Goal: Check status

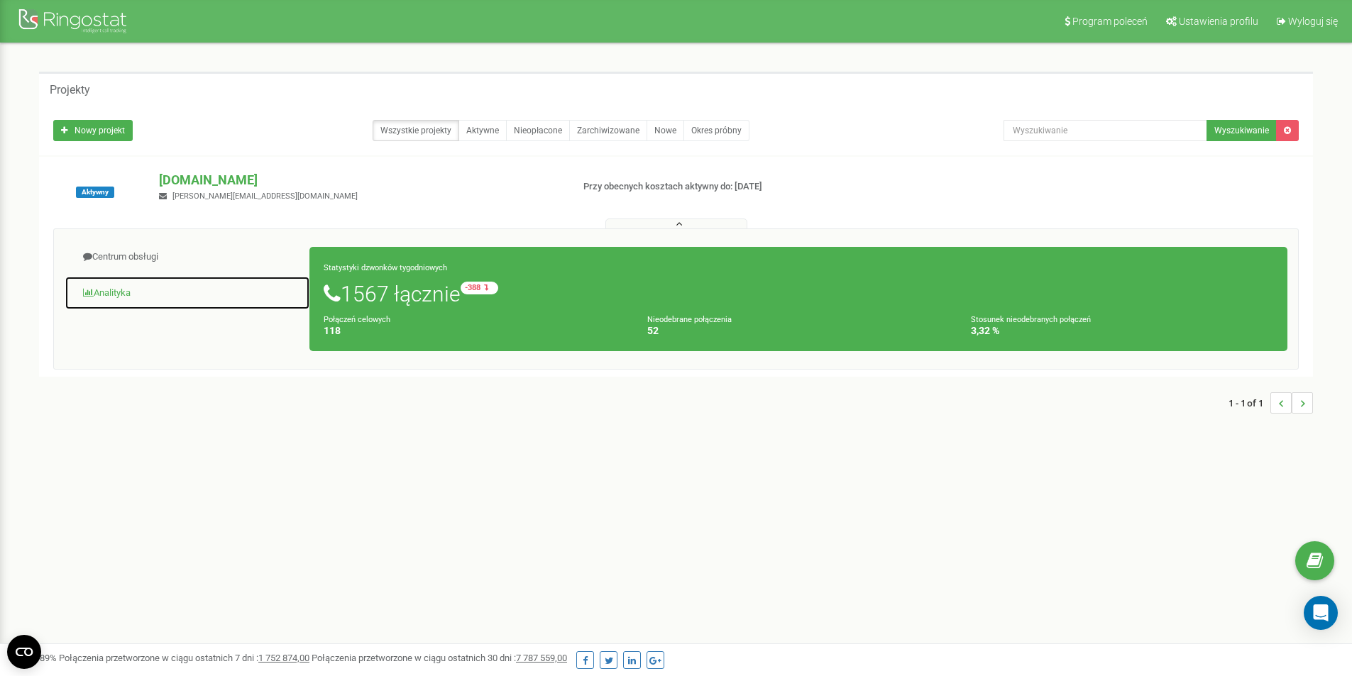
click at [129, 290] on link "Analityka" at bounding box center [187, 293] width 245 height 35
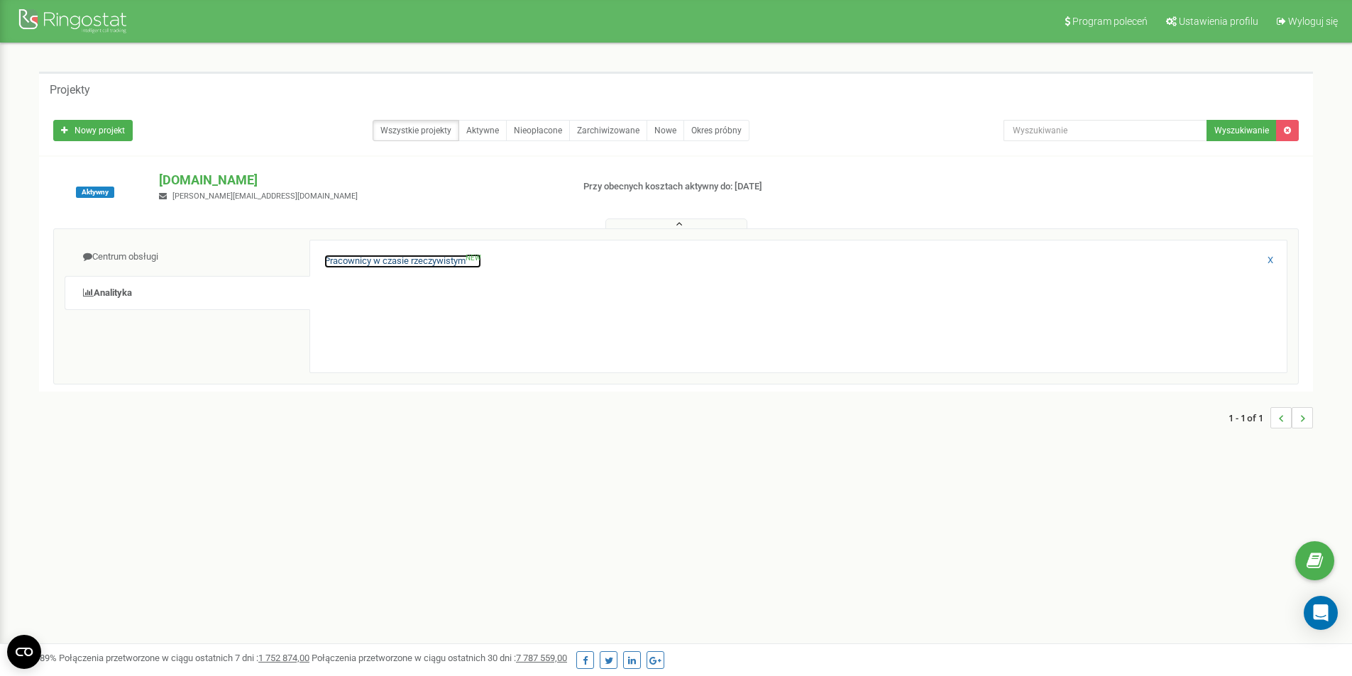
click at [415, 263] on link "Pracownicy w czasie rzeczywistym NEW" at bounding box center [402, 261] width 157 height 13
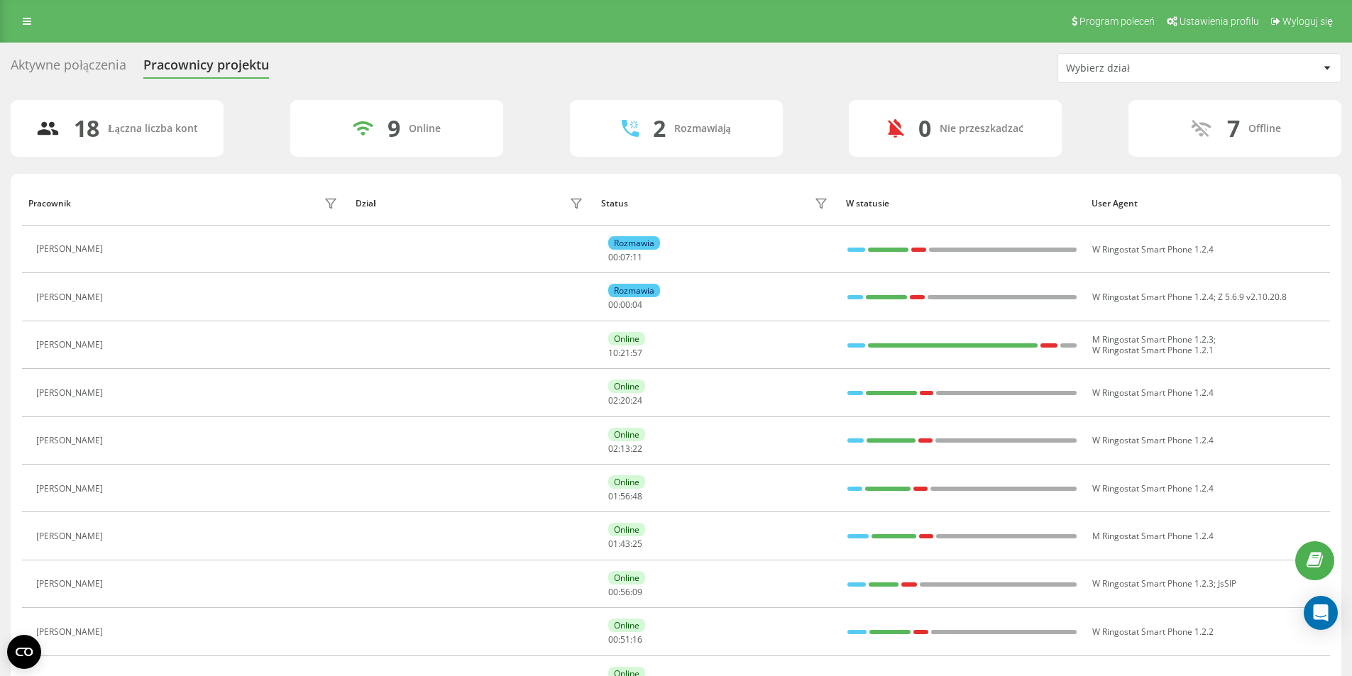
scroll to position [71, 0]
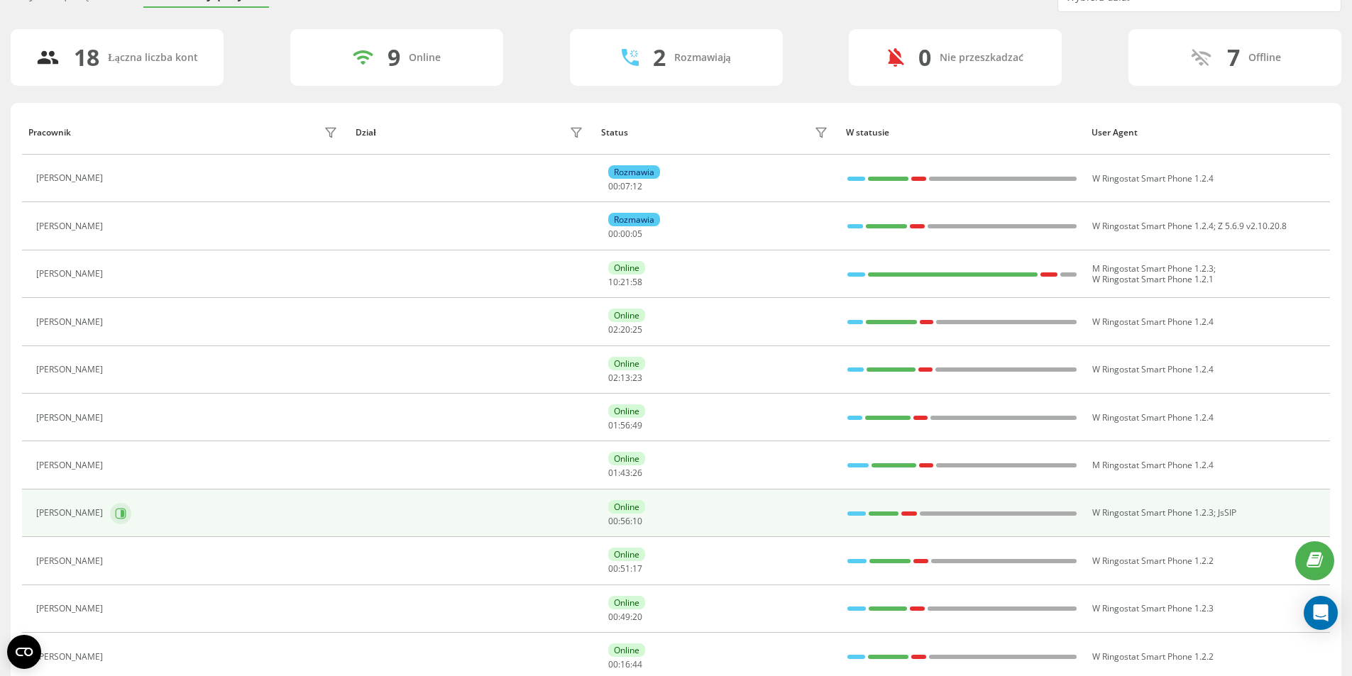
click at [124, 516] on icon at bounding box center [120, 513] width 11 height 11
